Goal: Check status: Check status

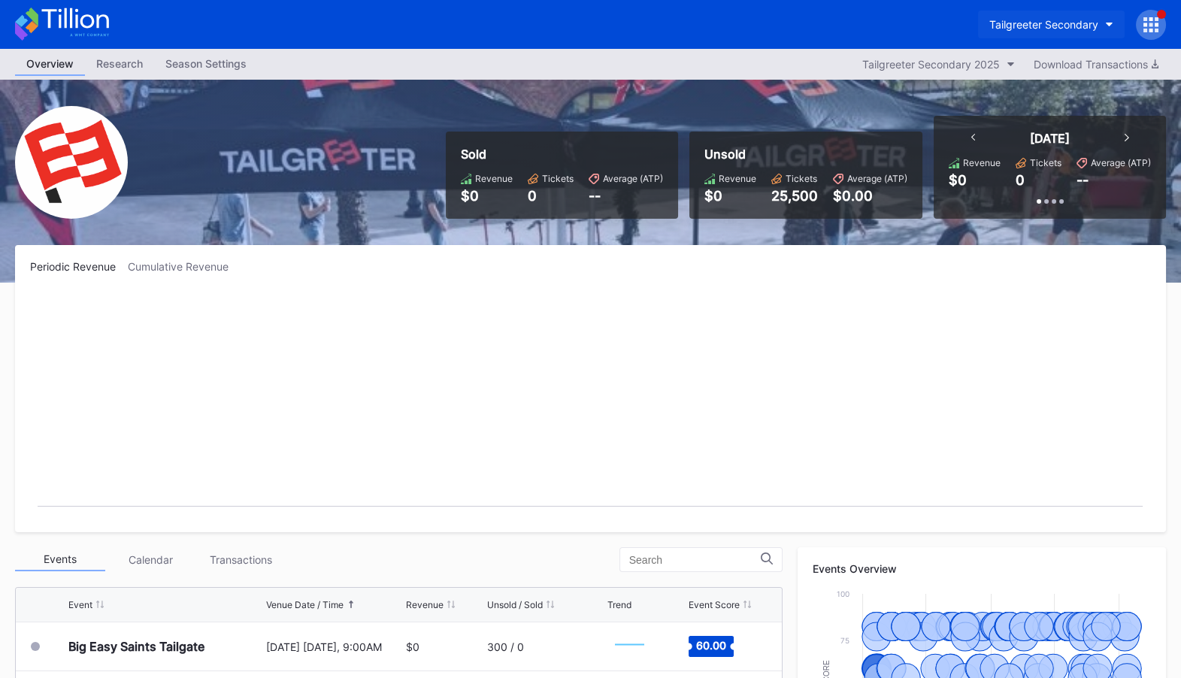
click at [1067, 26] on div "Tailgreeter Secondary" at bounding box center [1043, 24] width 109 height 13
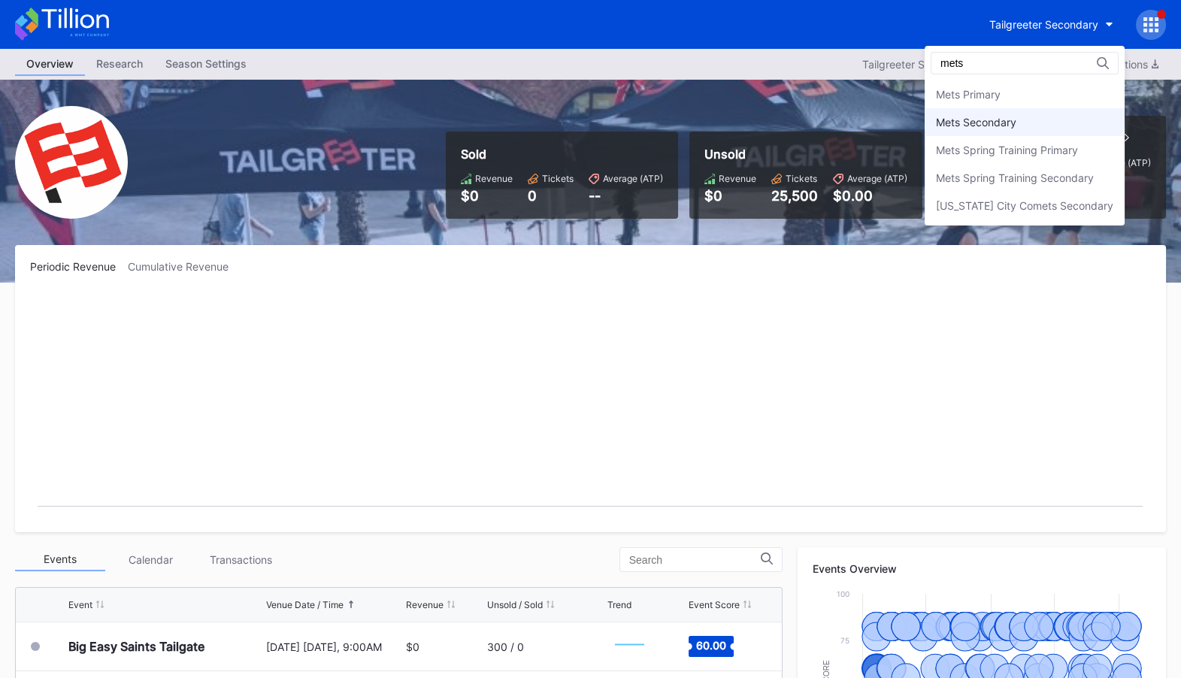
type input "mets"
click at [1016, 122] on div "Mets Secondary" at bounding box center [976, 122] width 80 height 13
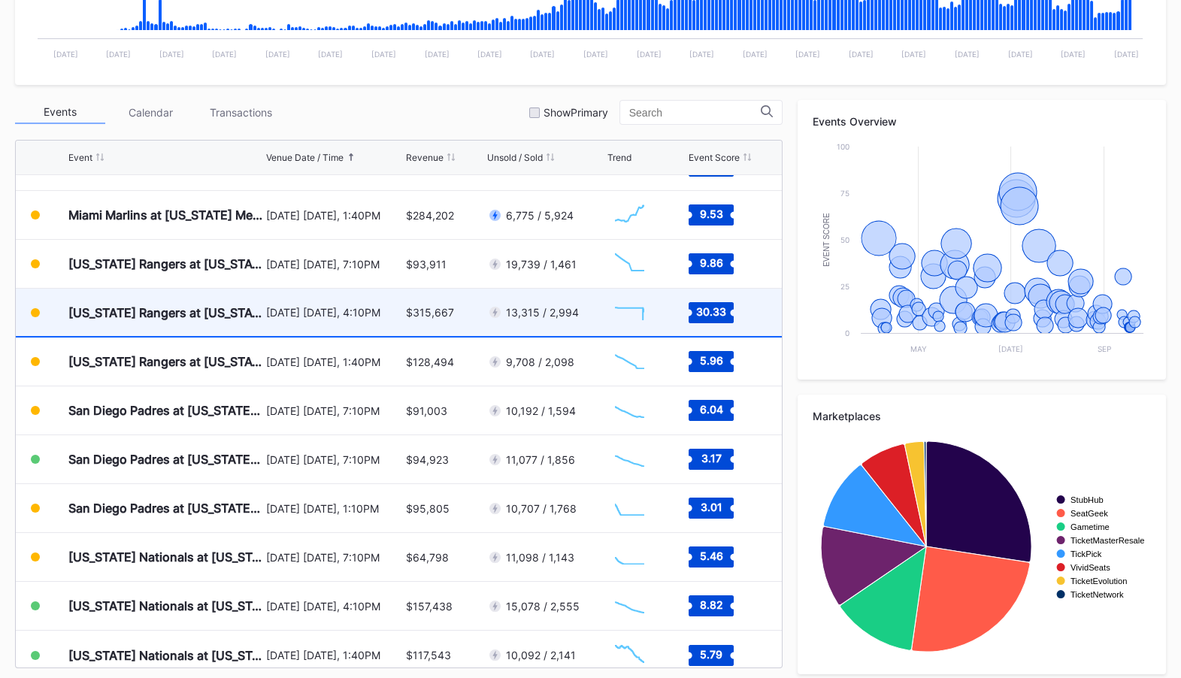
scroll to position [3398, 0]
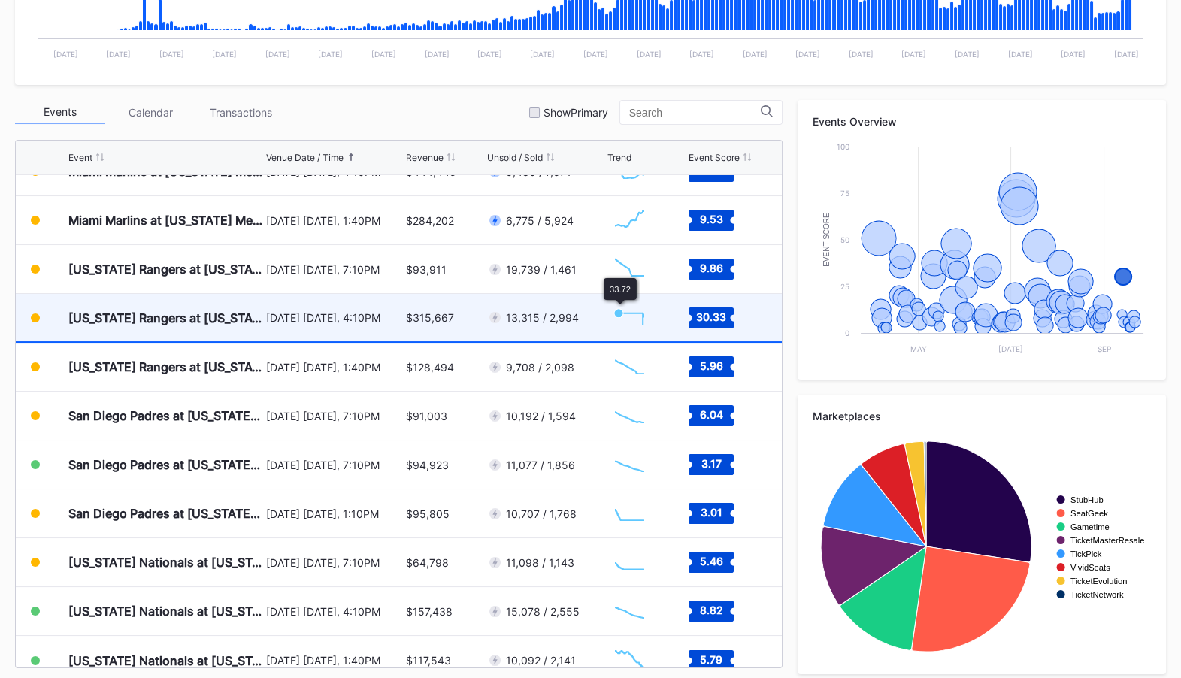
click at [619, 309] on icon "Chart title" at bounding box center [618, 312] width 9 height 9
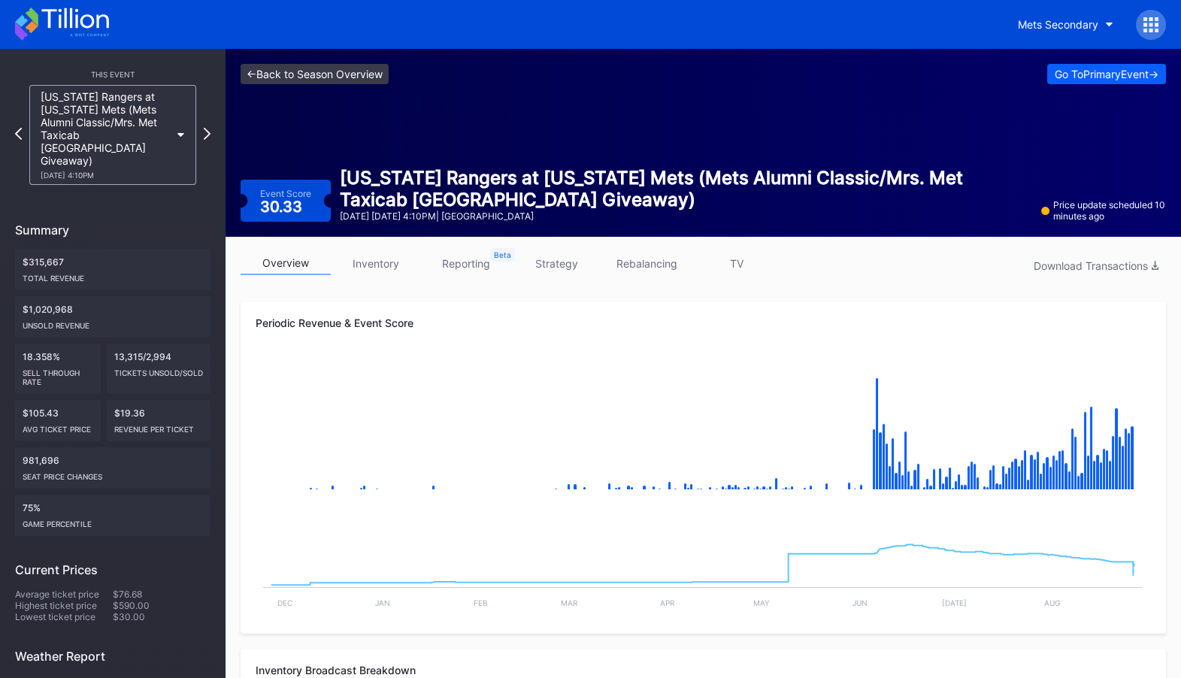
click at [298, 71] on link "<- Back to Season Overview" at bounding box center [314, 74] width 148 height 20
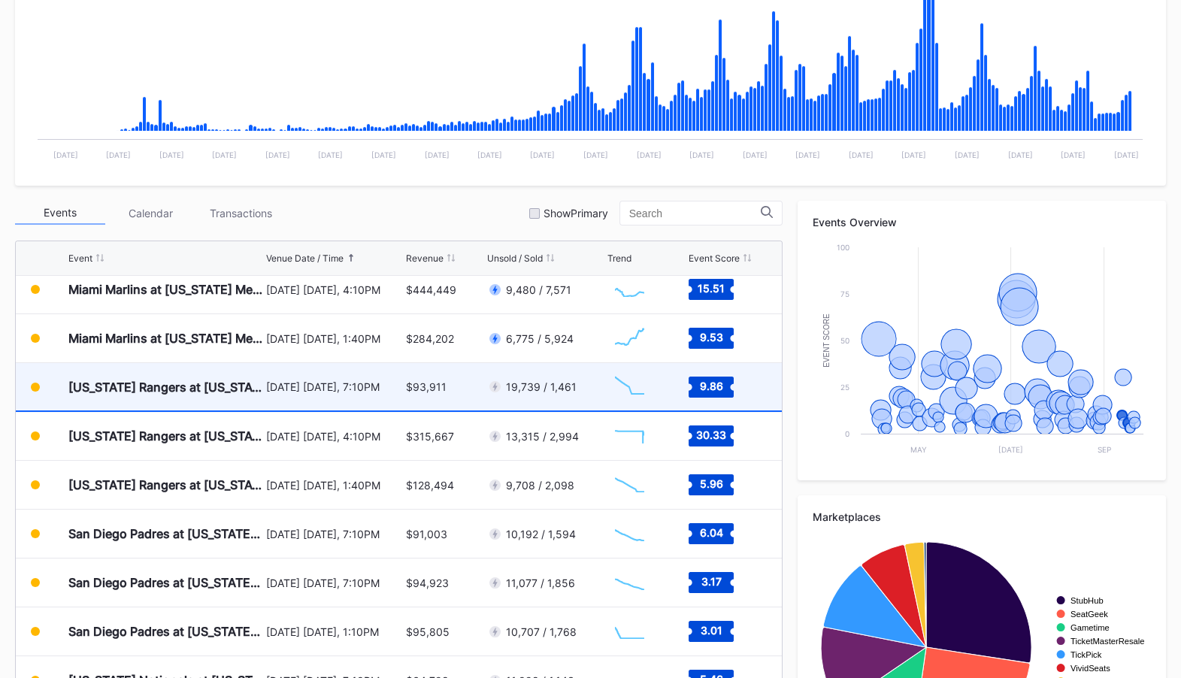
scroll to position [3383, 0]
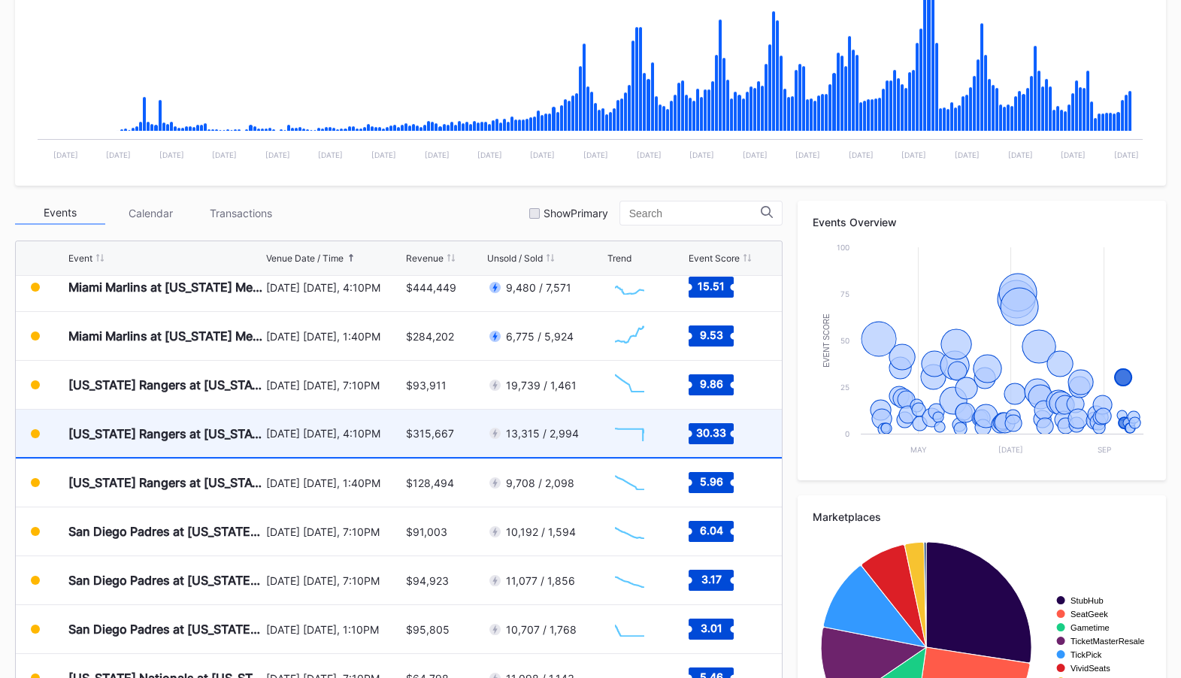
click at [479, 433] on div "$315,667" at bounding box center [444, 433] width 77 height 47
